Goal: Task Accomplishment & Management: Manage account settings

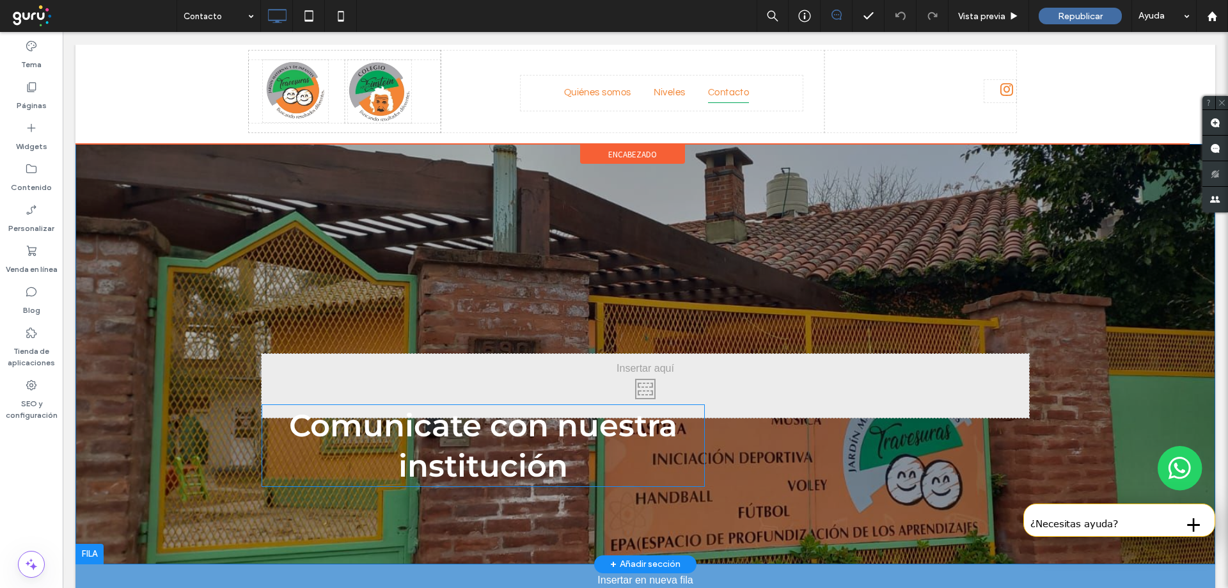
drag, startPoint x: 604, startPoint y: 366, endPoint x: 577, endPoint y: 260, distance: 108.9
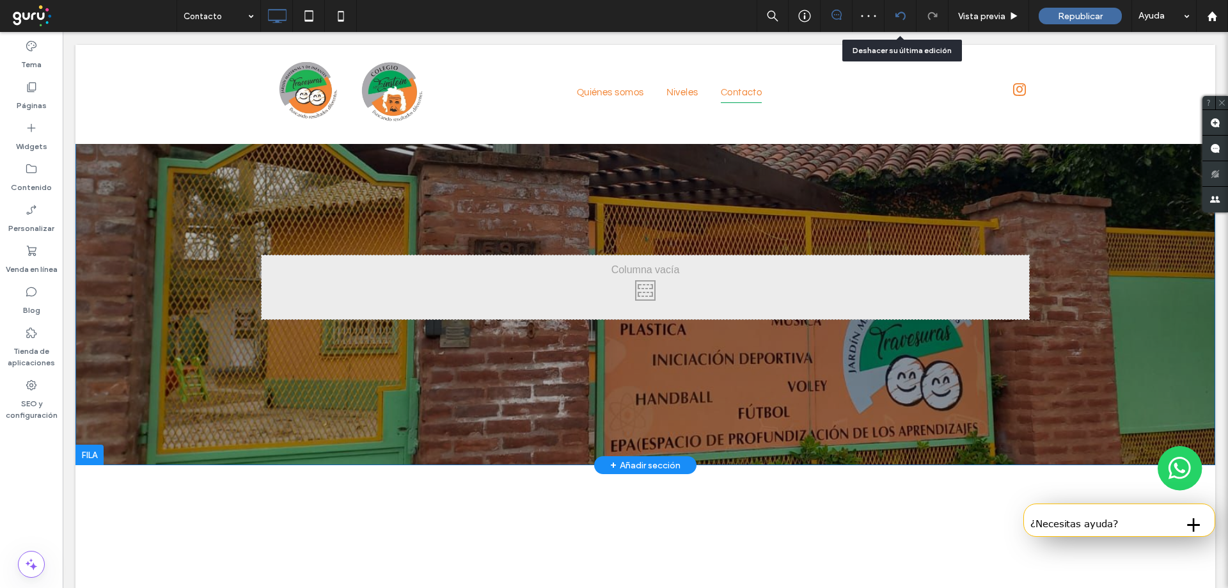
click at [897, 19] on icon at bounding box center [900, 16] width 10 height 10
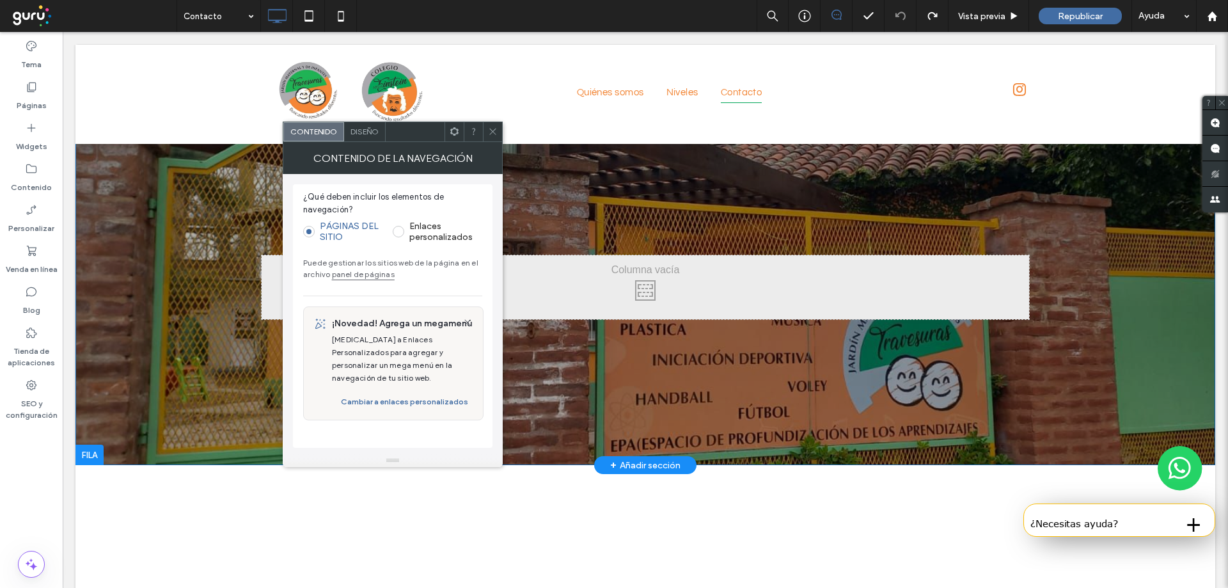
click at [698, 26] on div "Contacto Vista previa [GEOGRAPHIC_DATA]" at bounding box center [703, 16] width 1052 height 32
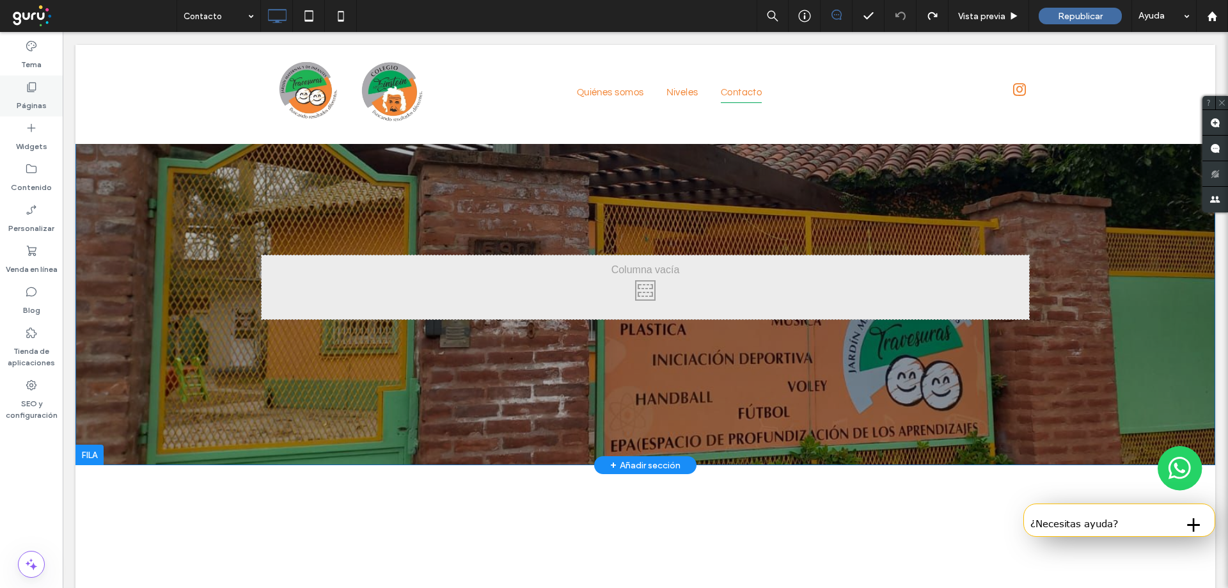
click at [27, 93] on label "Páginas" at bounding box center [32, 102] width 30 height 18
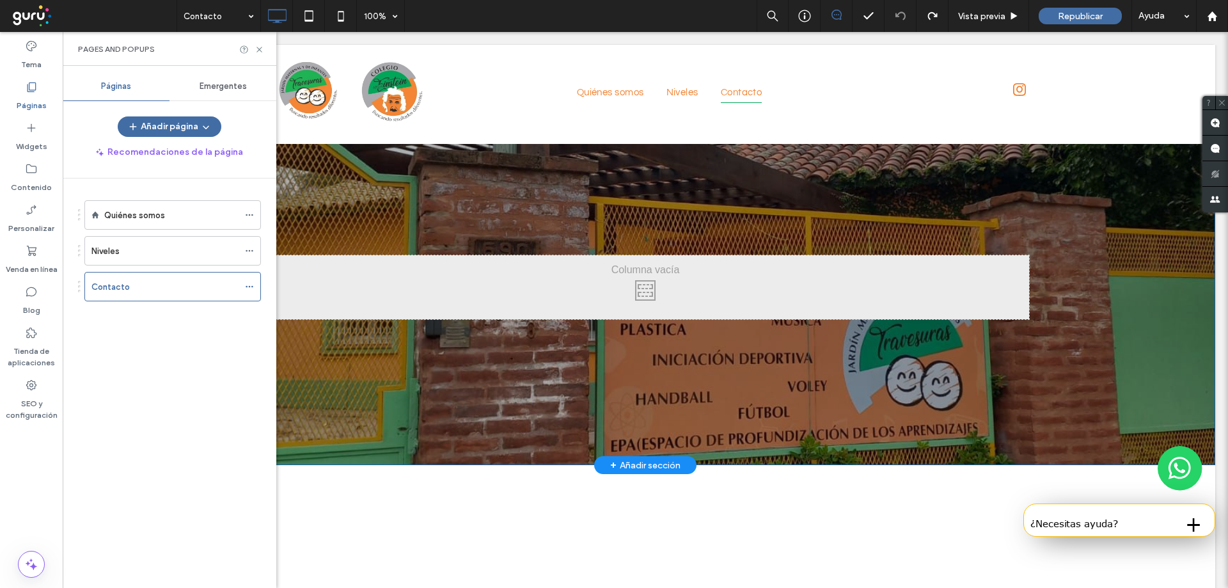
click at [208, 82] on span "Emergentes" at bounding box center [223, 86] width 47 height 10
click at [531, 25] on div "Contacto 100% Vista previa [GEOGRAPHIC_DATA]" at bounding box center [703, 16] width 1052 height 32
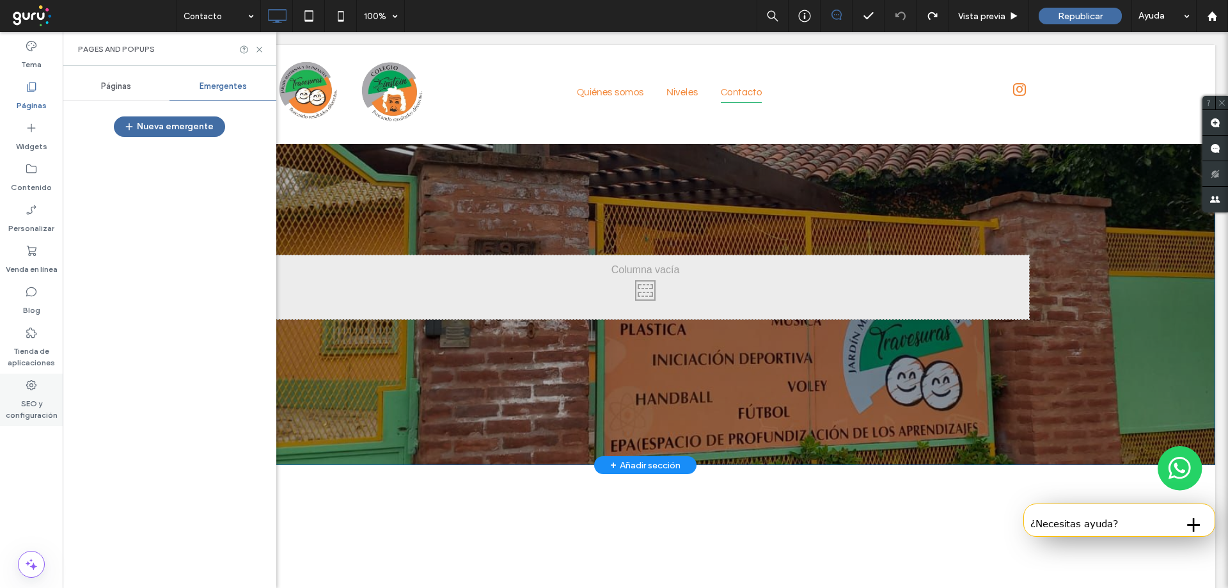
click at [43, 413] on label "SEO y configuración" at bounding box center [31, 405] width 63 height 29
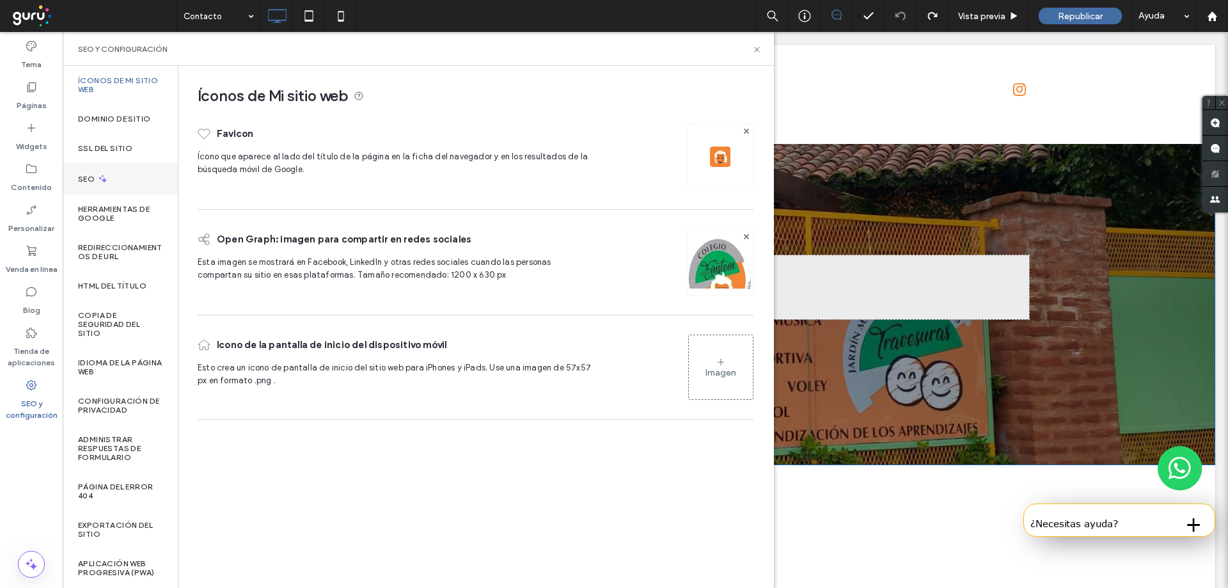
click at [99, 185] on div "SEO" at bounding box center [120, 178] width 115 height 31
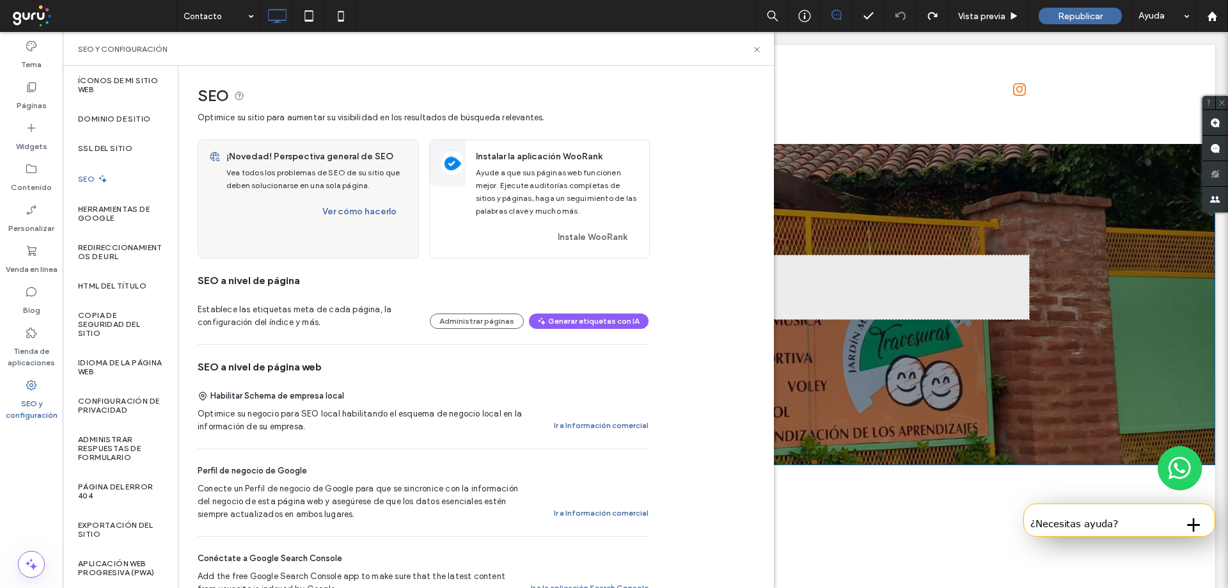
click at [464, 406] on div "Habilitar Schema de empresa local Optimice su negocio para SEO local habilitand…" at bounding box center [423, 411] width 451 height 74
click at [585, 423] on button "Ir a Información comercial" at bounding box center [601, 425] width 95 height 15
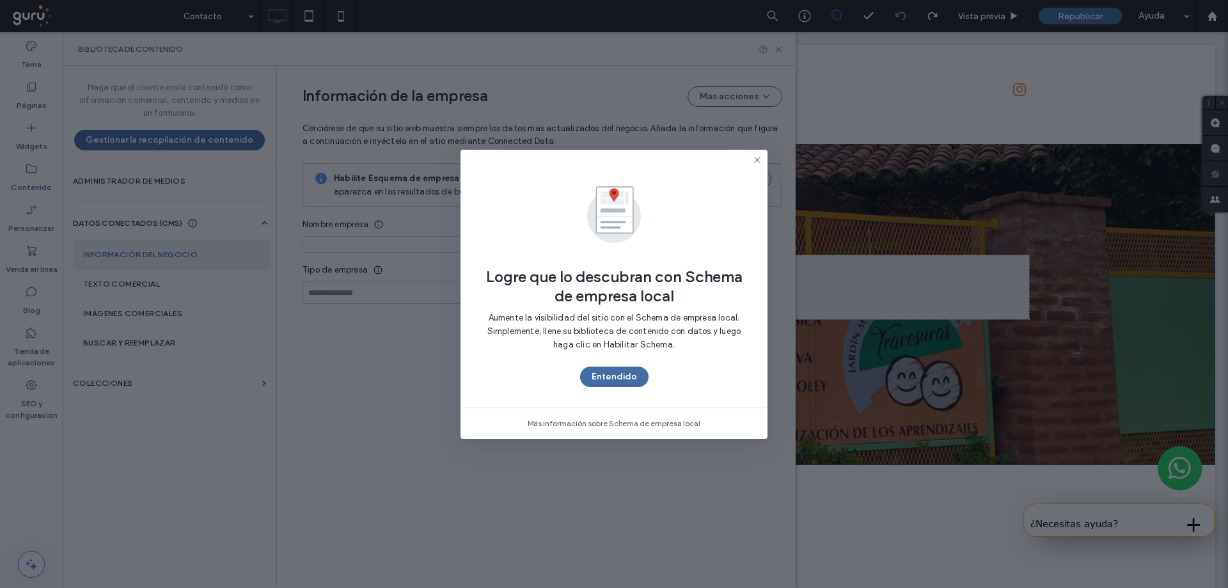
type input "**********"
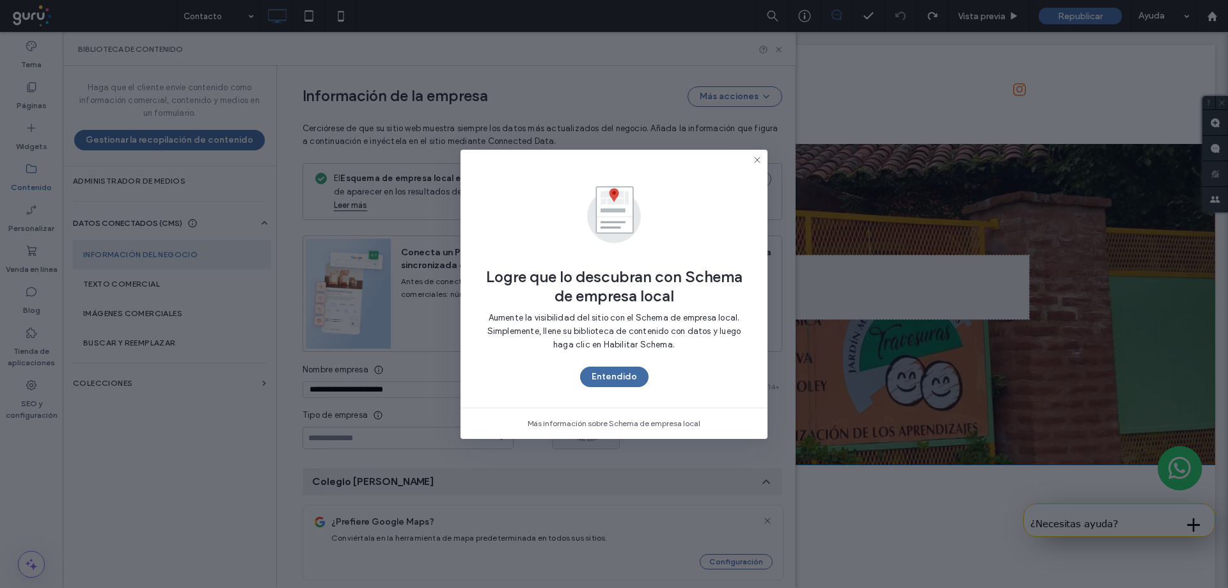
scroll to position [133, 0]
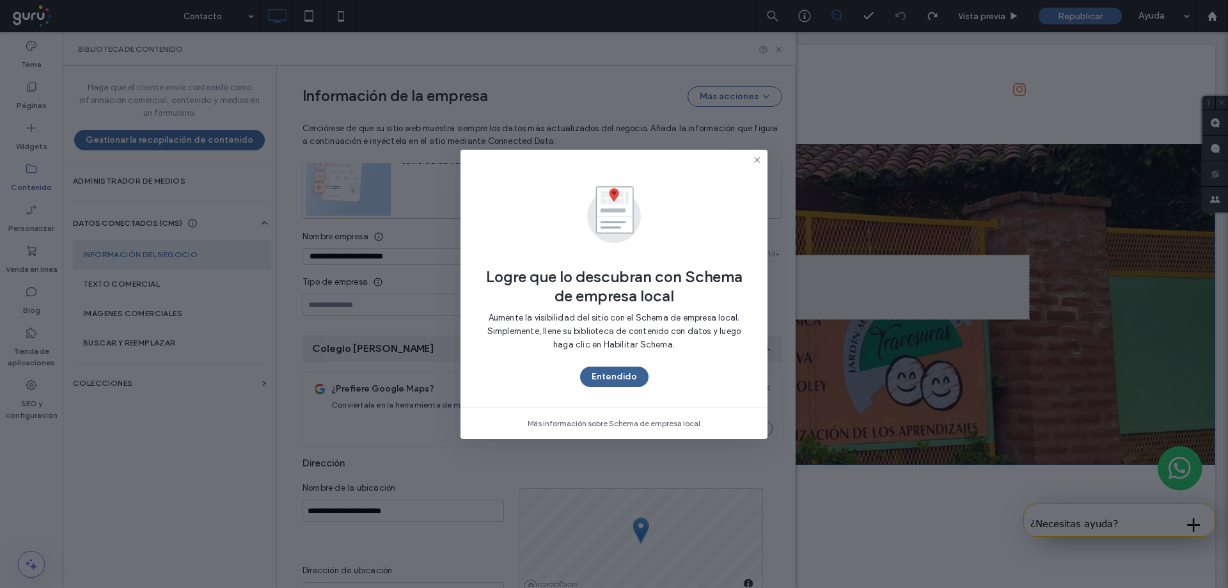
click at [633, 378] on button "Entendido" at bounding box center [614, 377] width 68 height 20
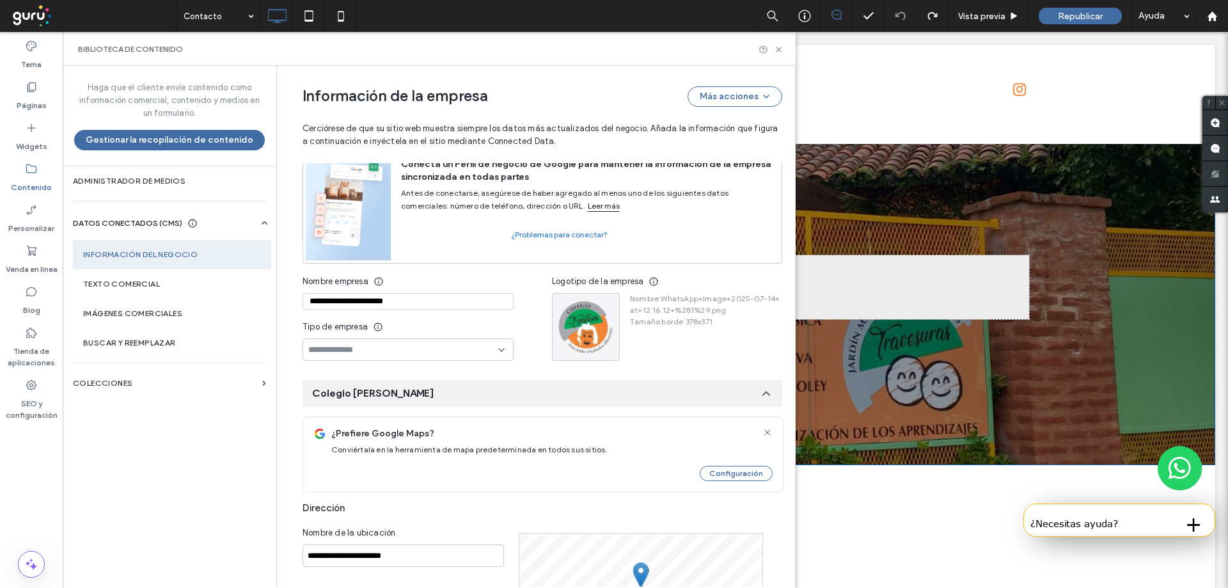
scroll to position [0, 0]
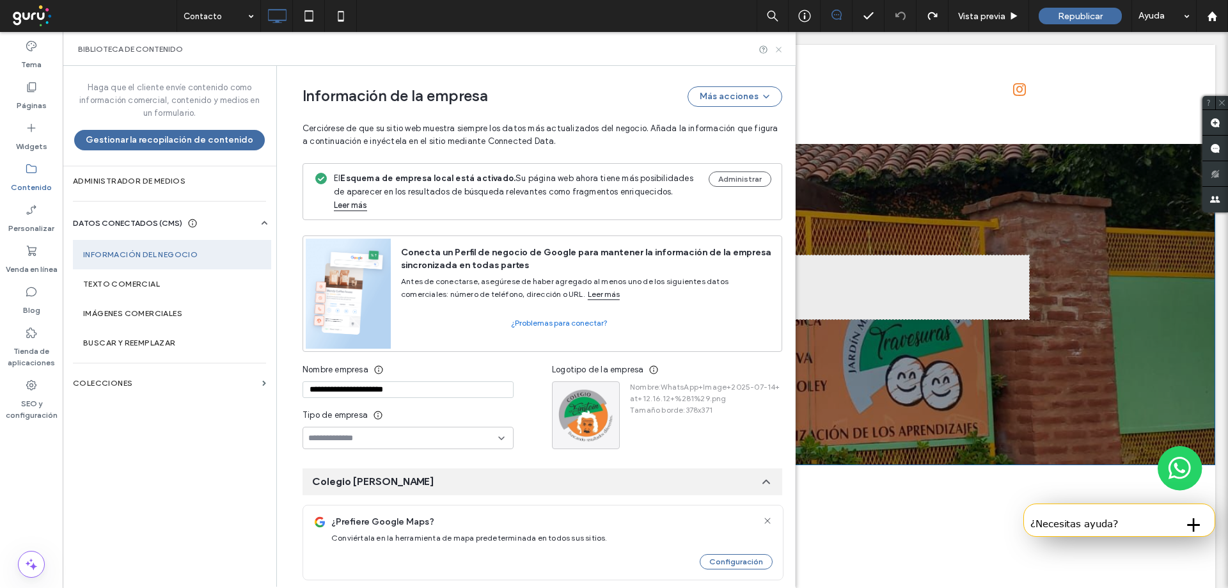
click at [780, 54] on icon at bounding box center [779, 50] width 10 height 10
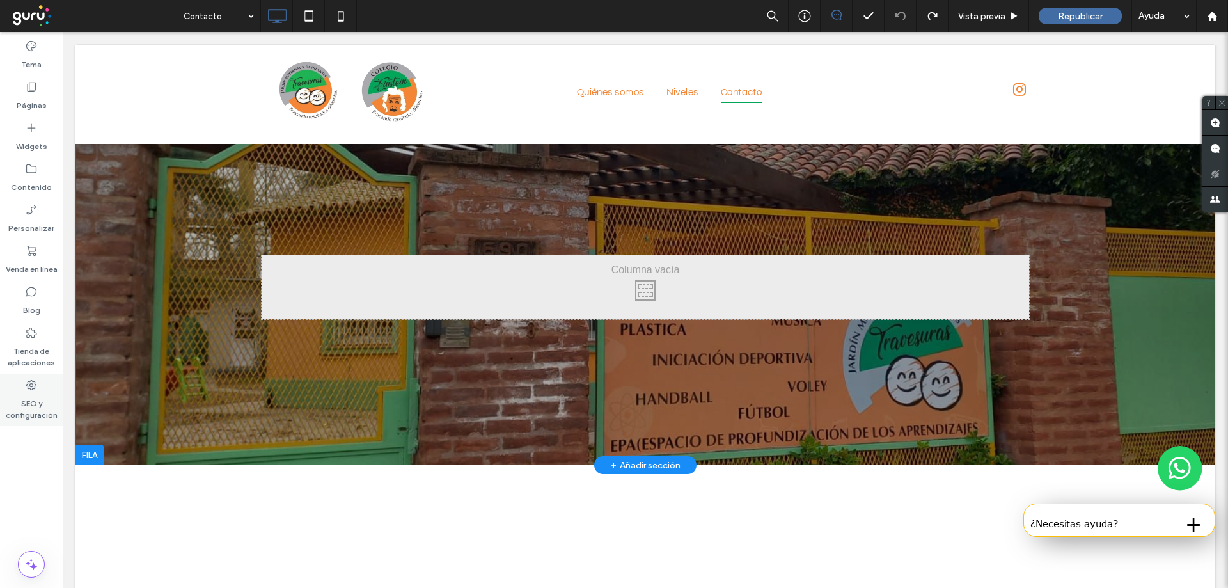
drag, startPoint x: 0, startPoint y: 393, endPoint x: 10, endPoint y: 393, distance: 9.6
click at [0, 392] on label "SEO y configuración" at bounding box center [31, 405] width 63 height 29
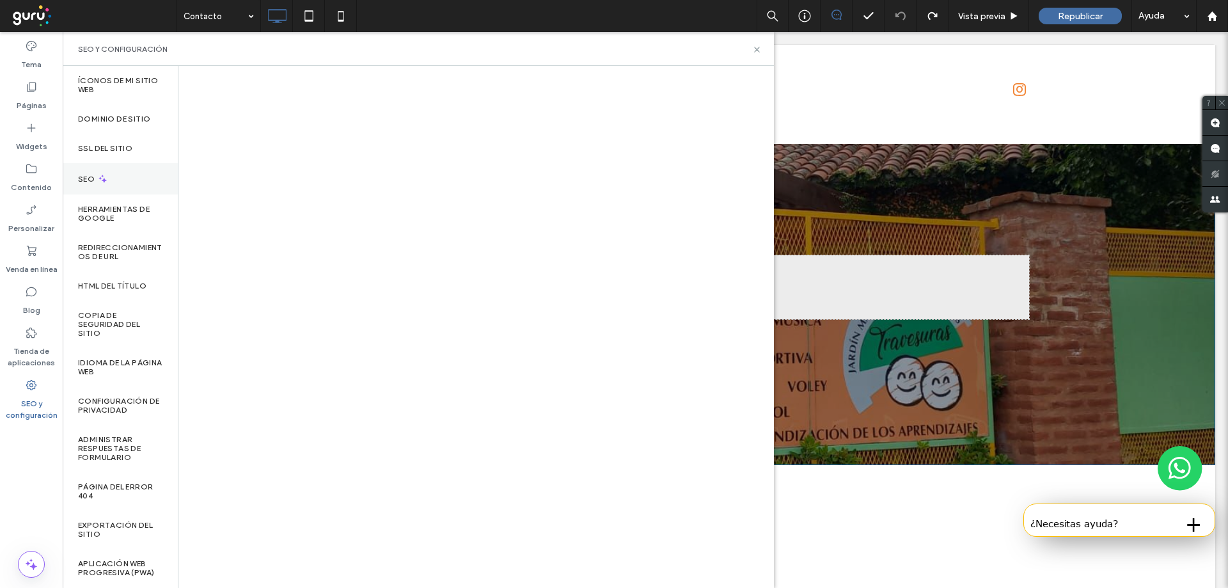
click at [114, 185] on div "SEO" at bounding box center [120, 178] width 115 height 31
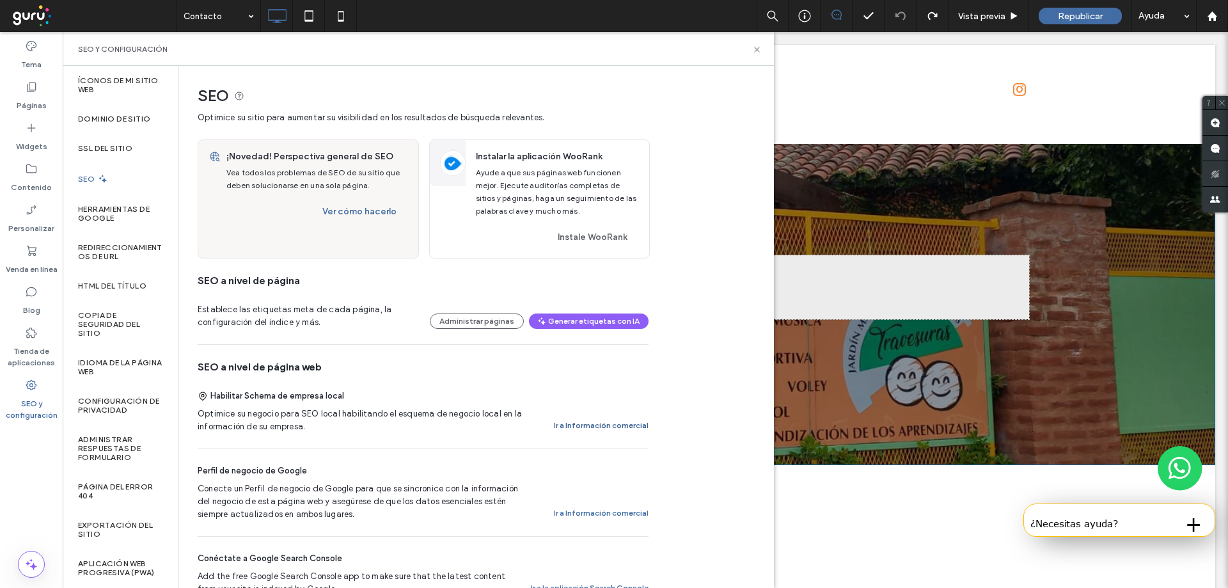
click at [621, 424] on button "Ir a Información comercial" at bounding box center [601, 425] width 95 height 15
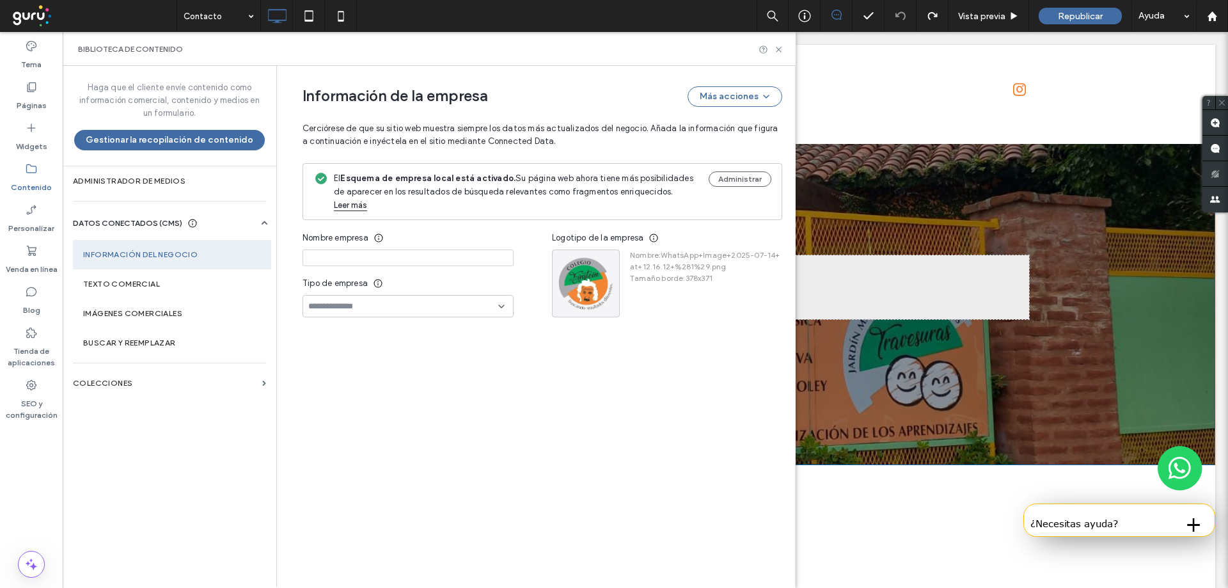
type input "**********"
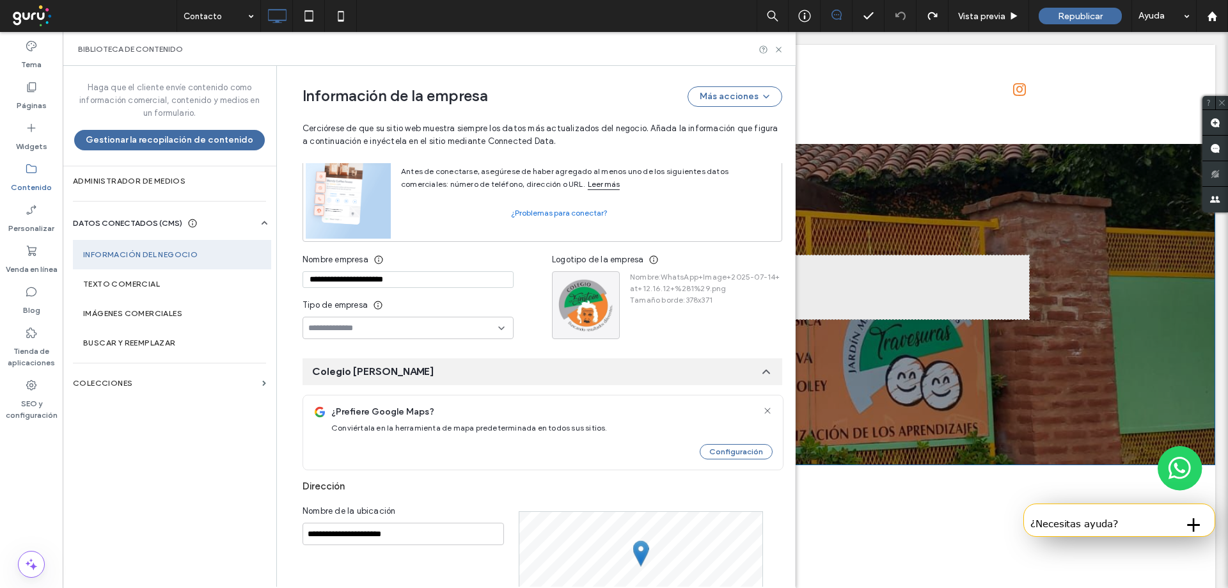
scroll to position [46, 0]
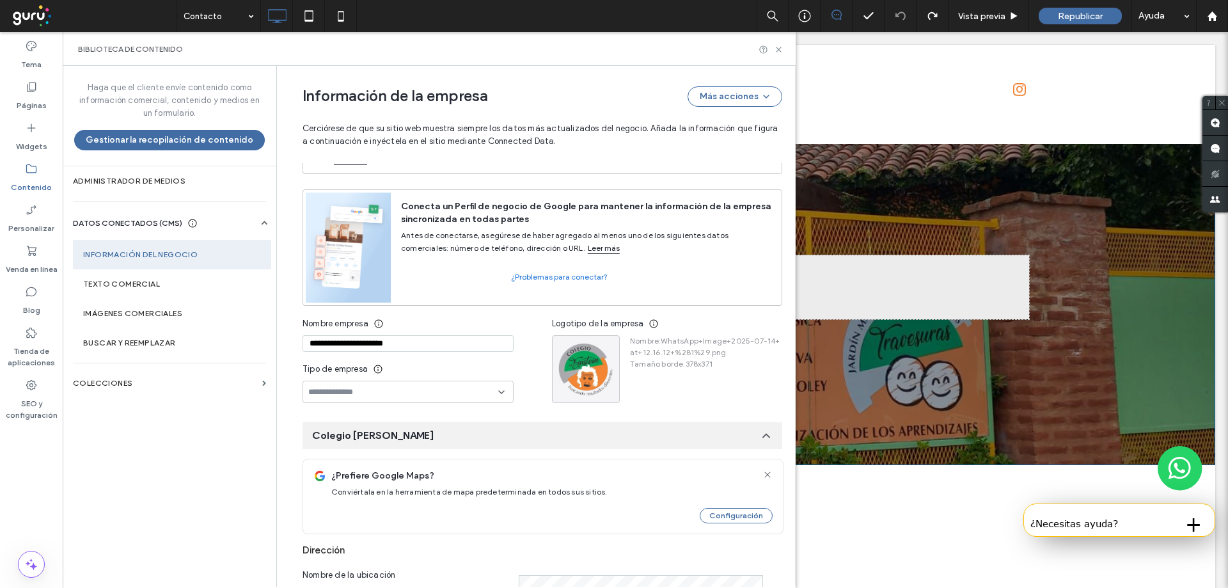
click at [399, 387] on input at bounding box center [403, 392] width 190 height 10
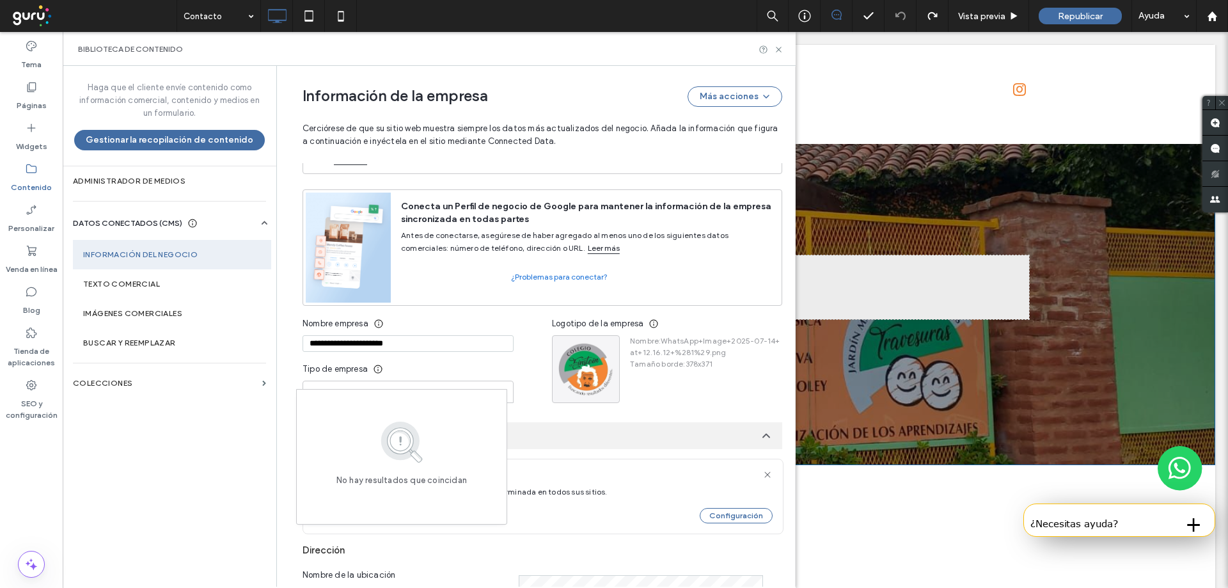
scroll to position [0, 0]
type input "*"
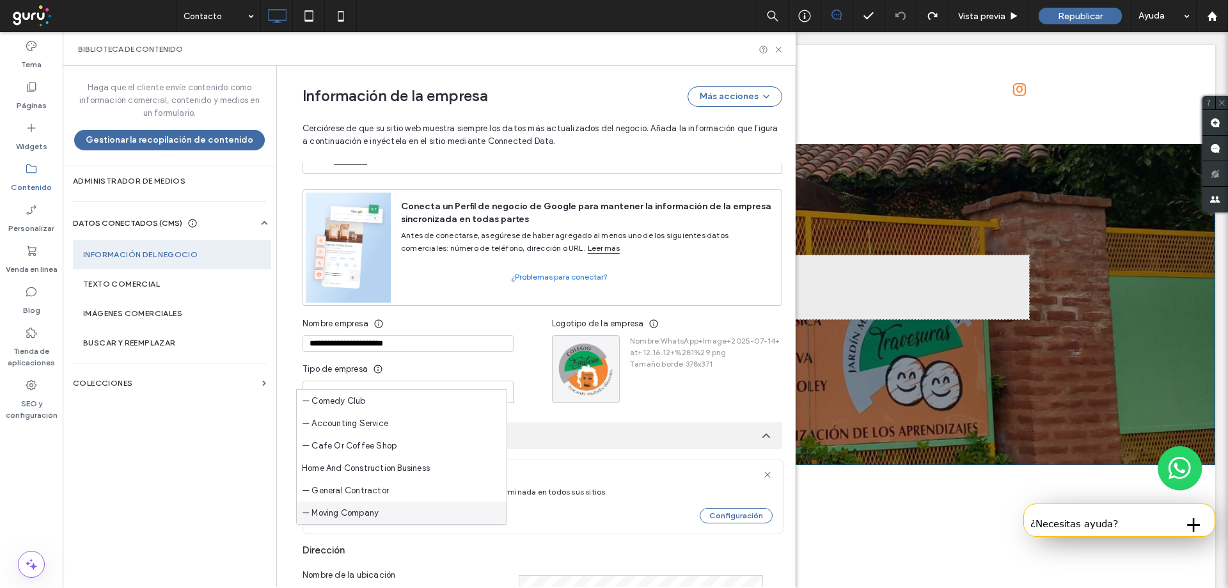
type input "*"
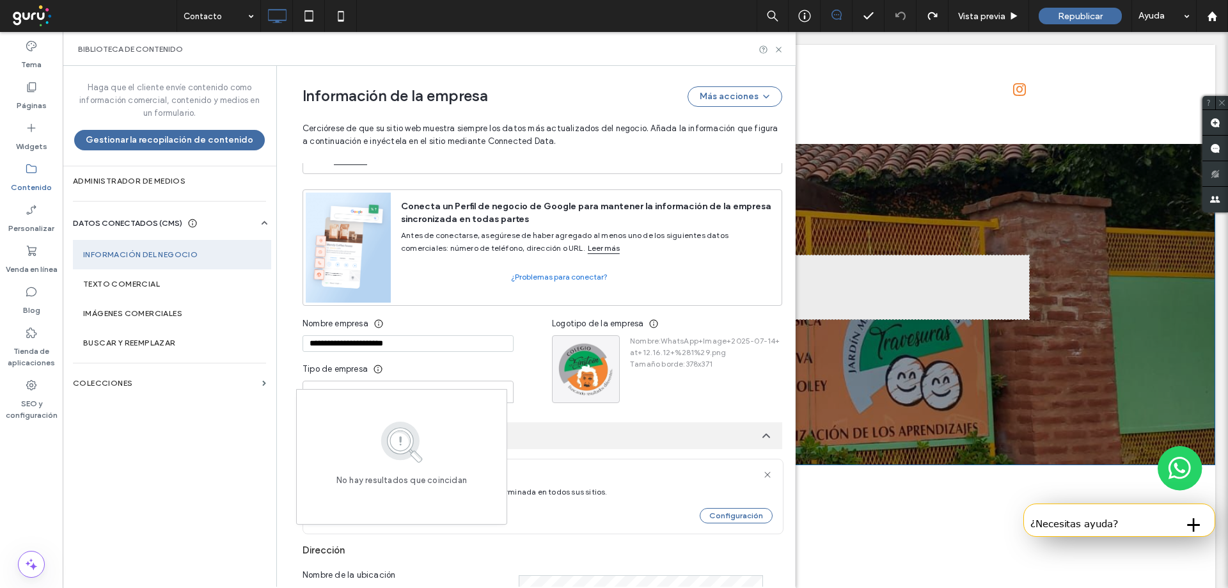
type input "*"
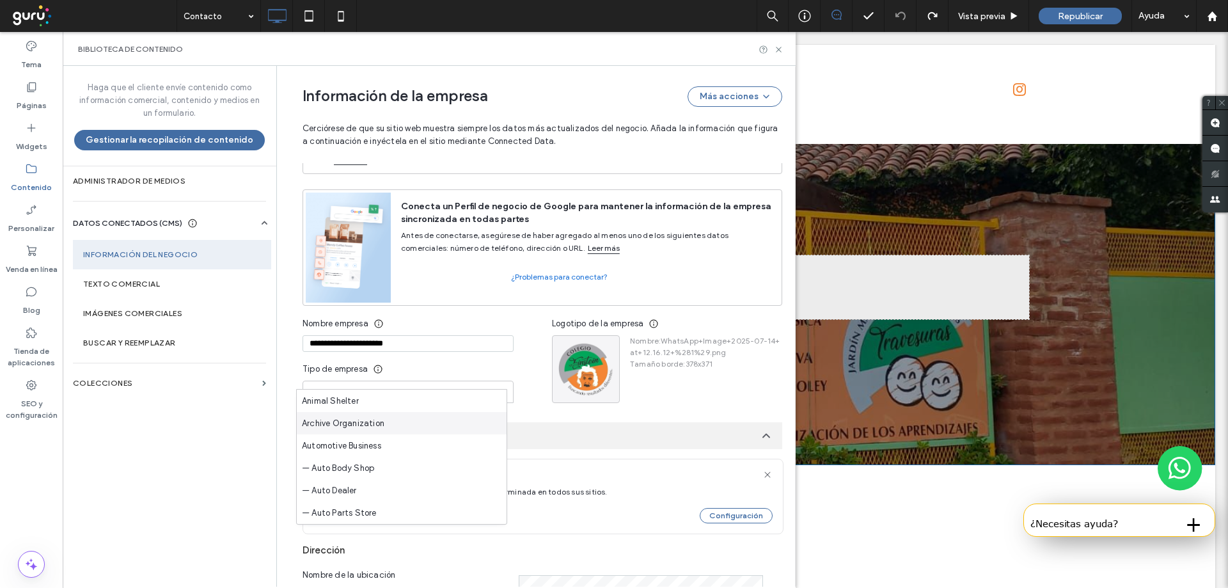
click at [519, 312] on div "**********" at bounding box center [427, 357] width 249 height 91
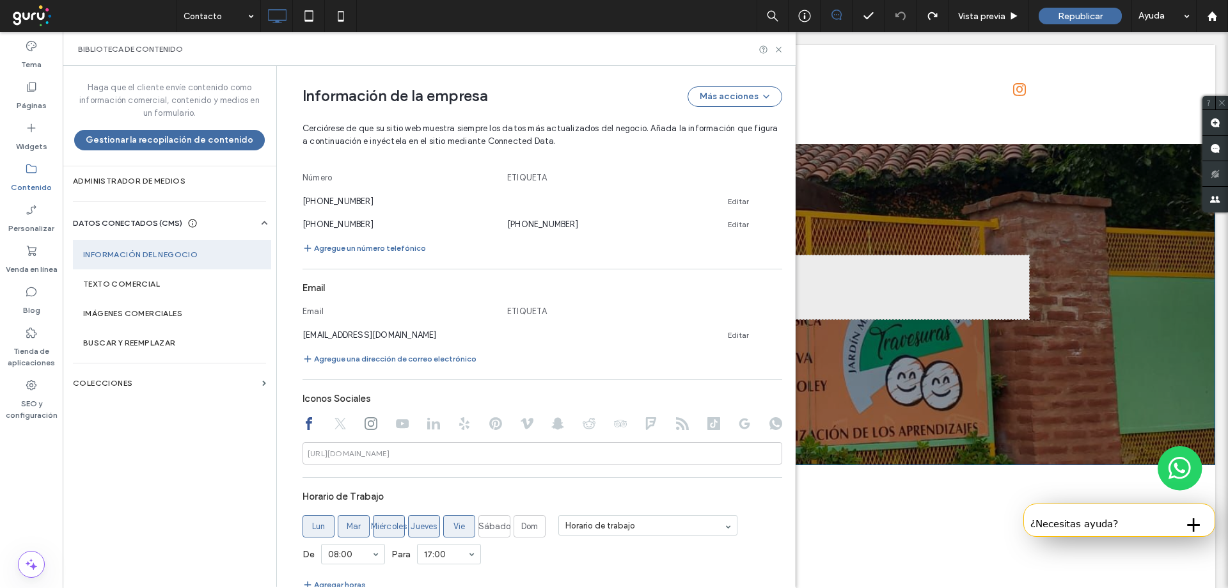
scroll to position [814, 0]
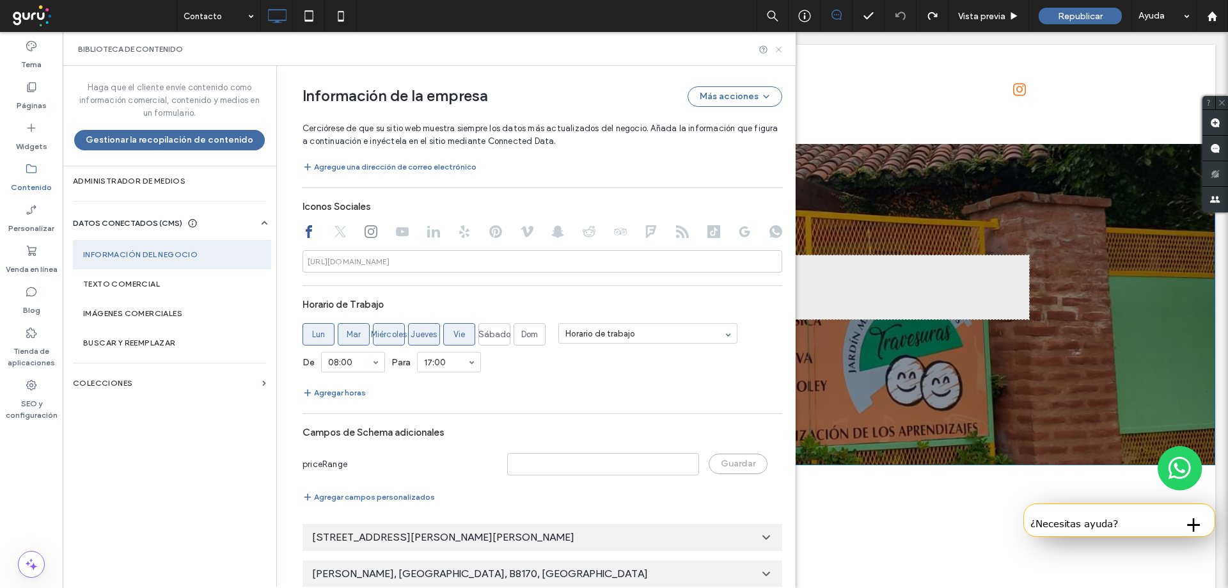
click at [780, 49] on icon at bounding box center [779, 50] width 10 height 10
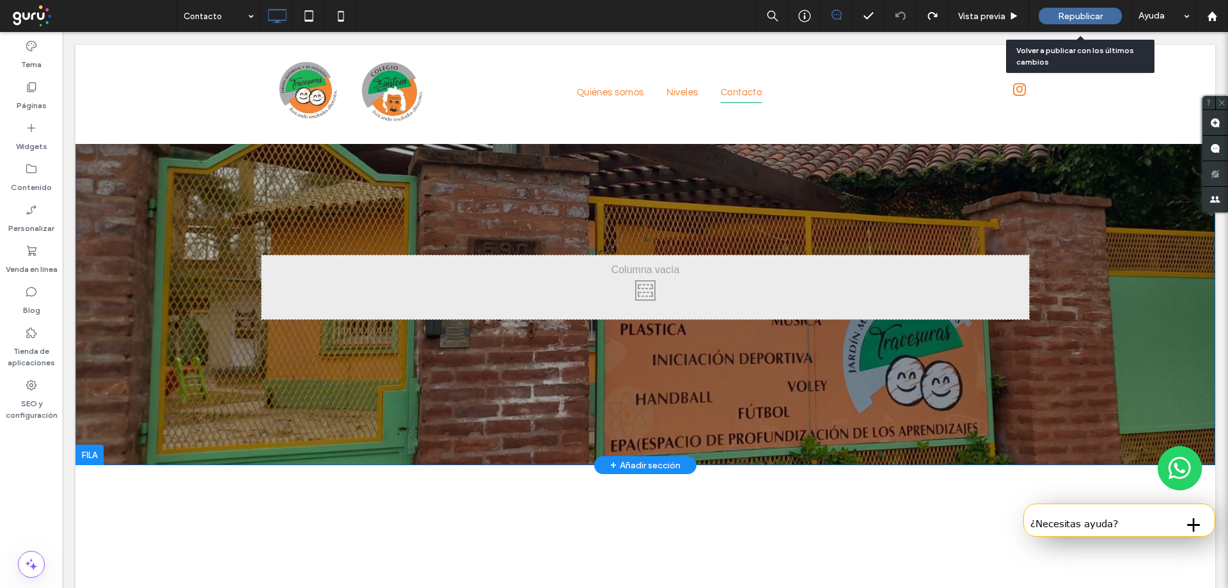
click at [1055, 19] on div "Republicar" at bounding box center [1080, 16] width 83 height 17
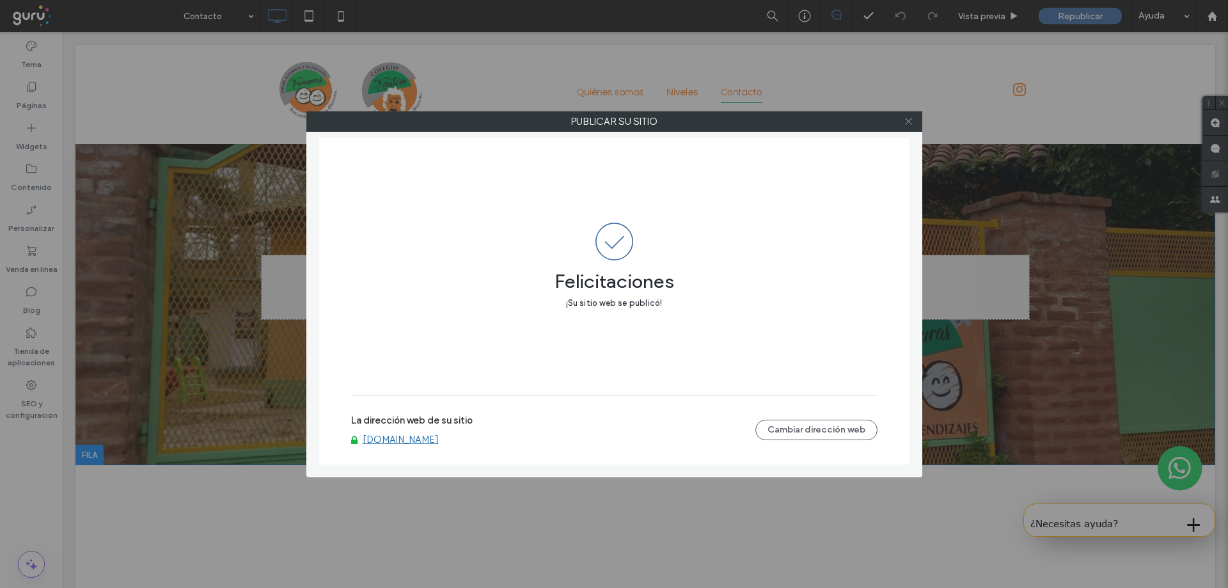
click at [912, 123] on icon at bounding box center [909, 121] width 10 height 10
